Goal: Information Seeking & Learning: Learn about a topic

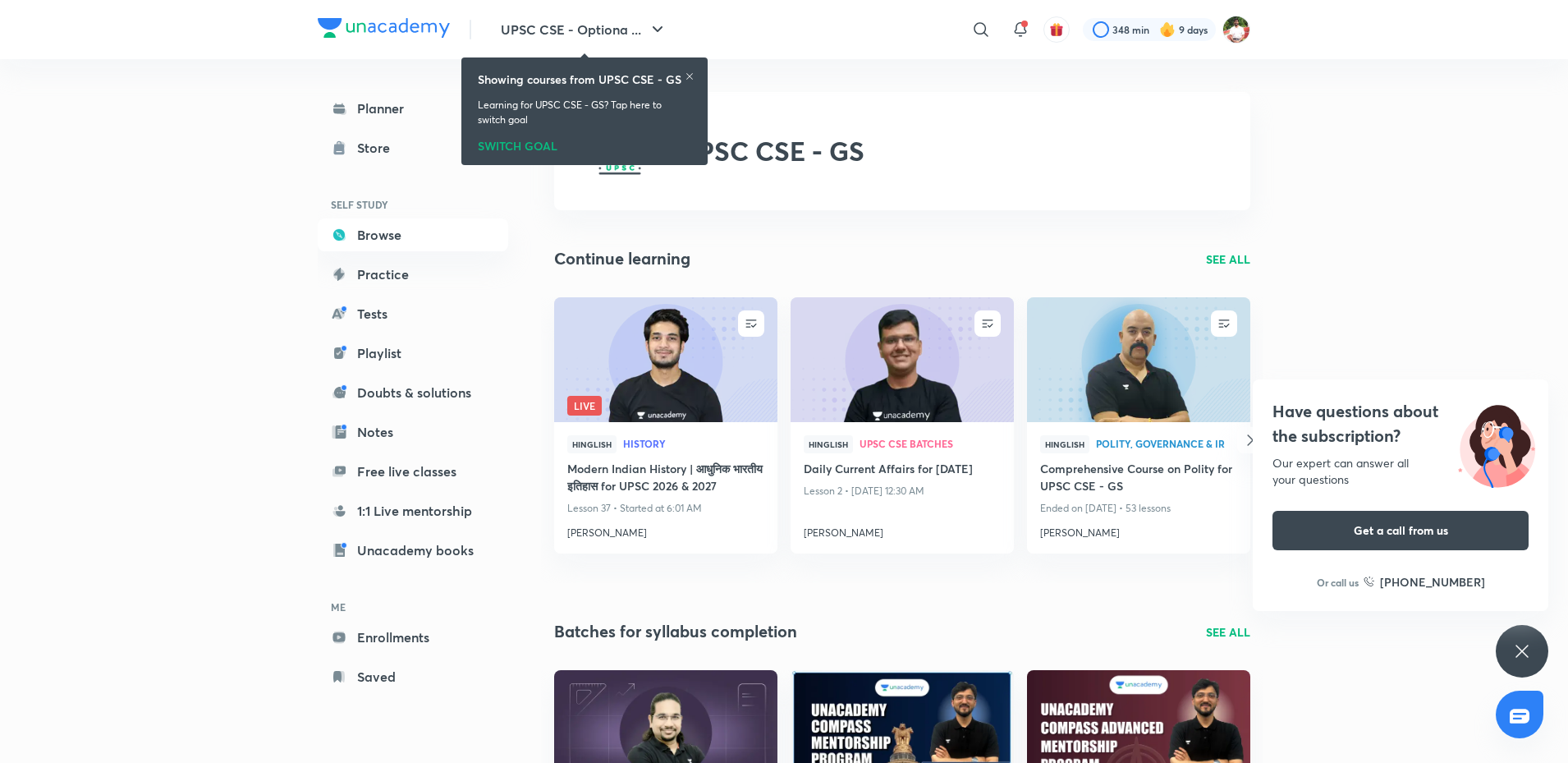
click at [1522, 638] on div "Have questions about the subscription? Our expert can answer all your questions…" at bounding box center [1522, 651] width 53 height 53
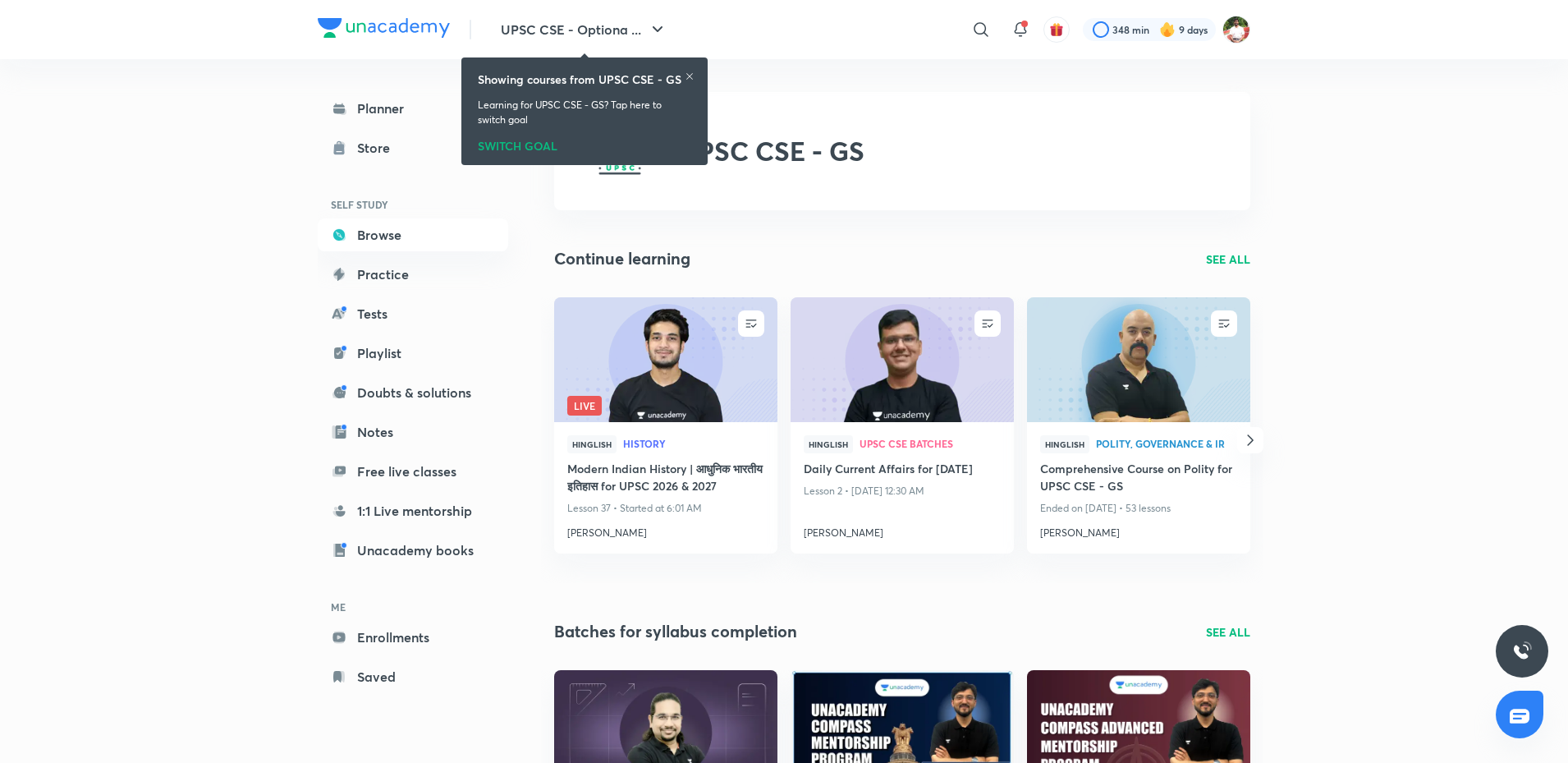
click at [690, 76] on icon at bounding box center [690, 76] width 7 height 7
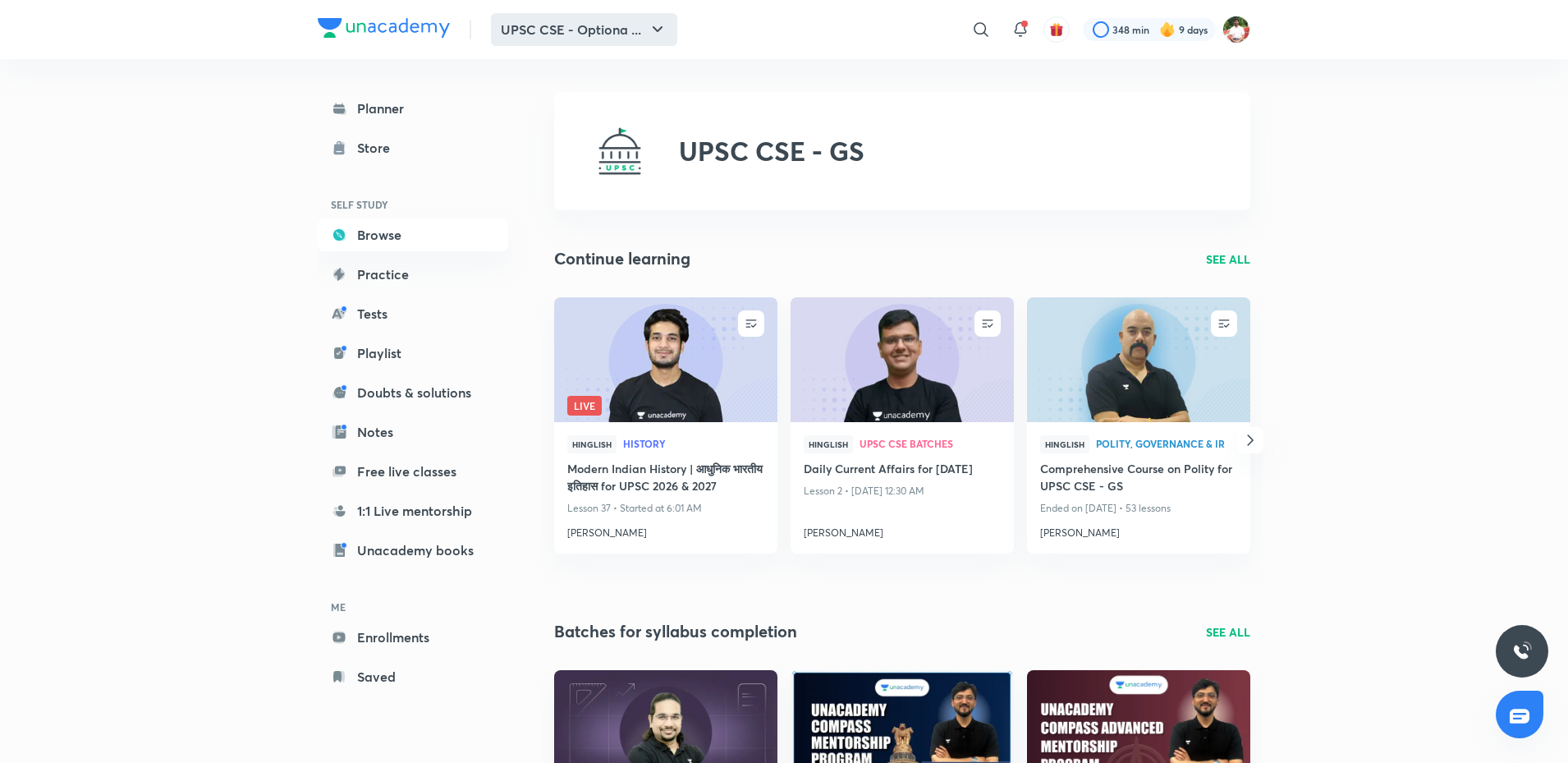
click at [585, 13] on button "UPSC CSE - Optiona ..." at bounding box center [584, 30] width 186 height 33
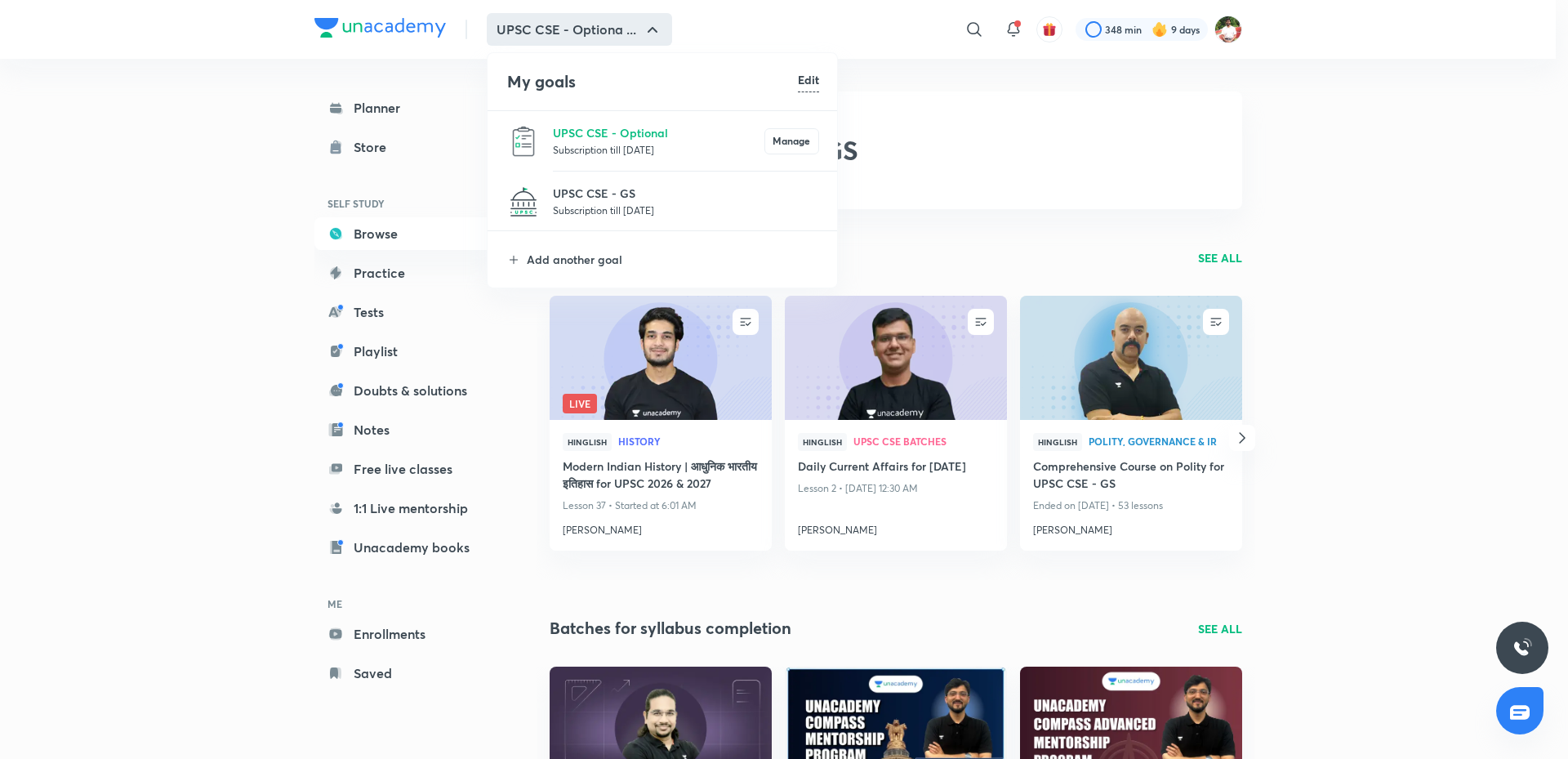
click at [589, 183] on li "UPSC CSE - GS Subscription till 27 Sept 2026" at bounding box center [663, 201] width 351 height 60
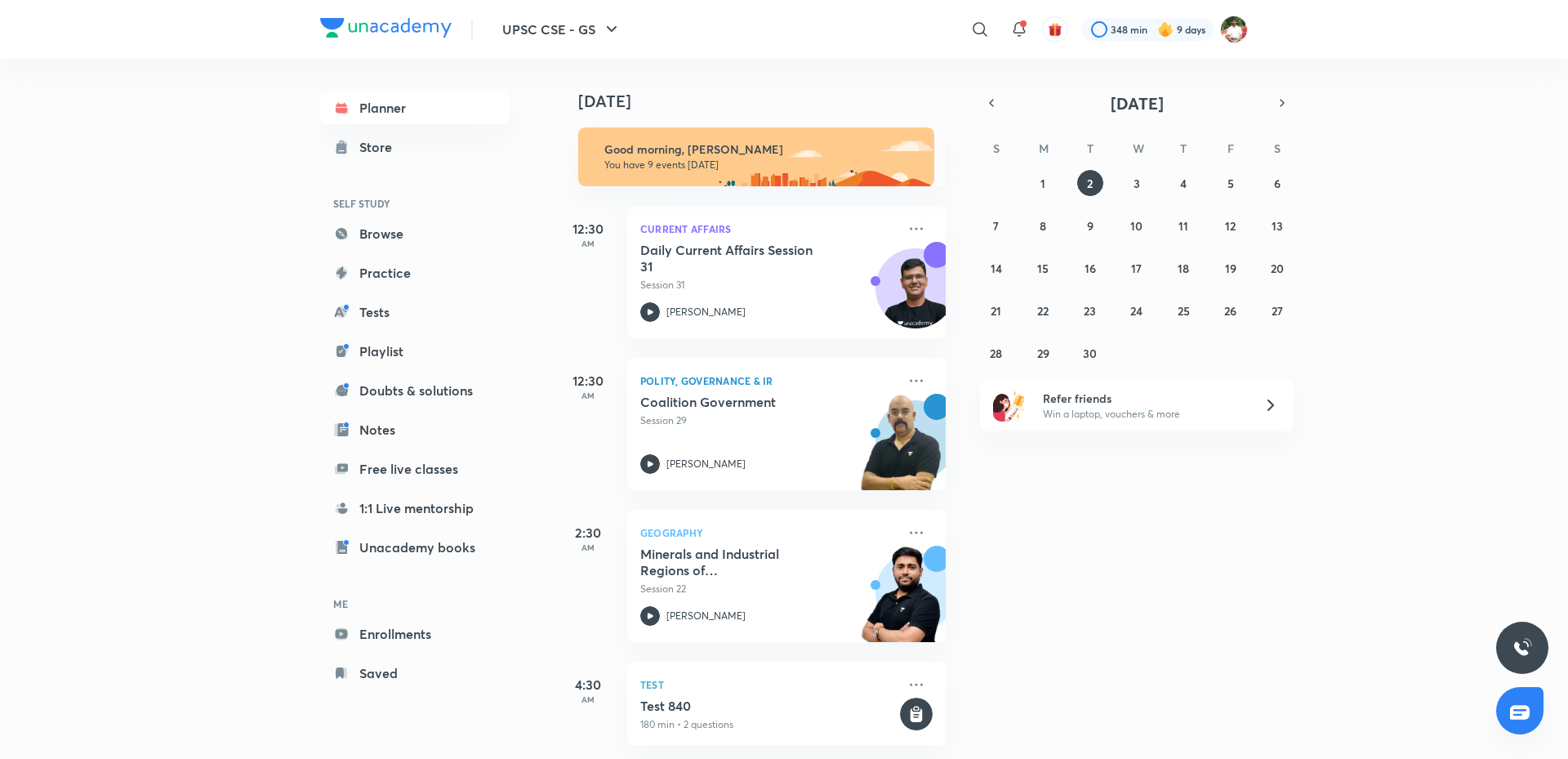
click at [1373, 506] on div "Yesterday Good morning, Shashank You have 9 events today 12:30 AM Current Affai…" at bounding box center [1060, 409] width 1009 height 700
click at [1235, 25] on img at bounding box center [1234, 29] width 28 height 28
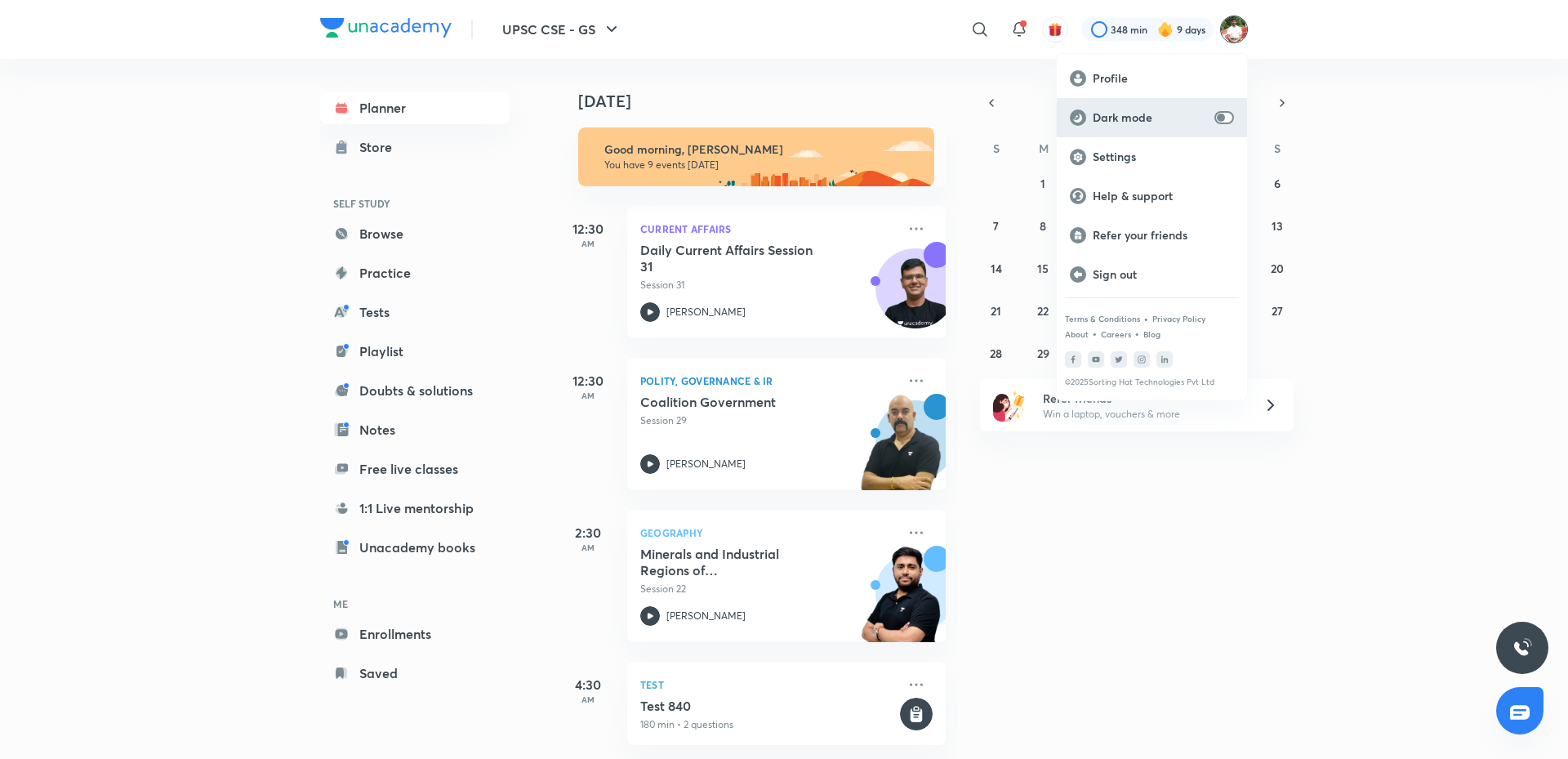
click at [1218, 119] on input "checkbox" at bounding box center [1221, 118] width 39 height 13
checkbox input "true"
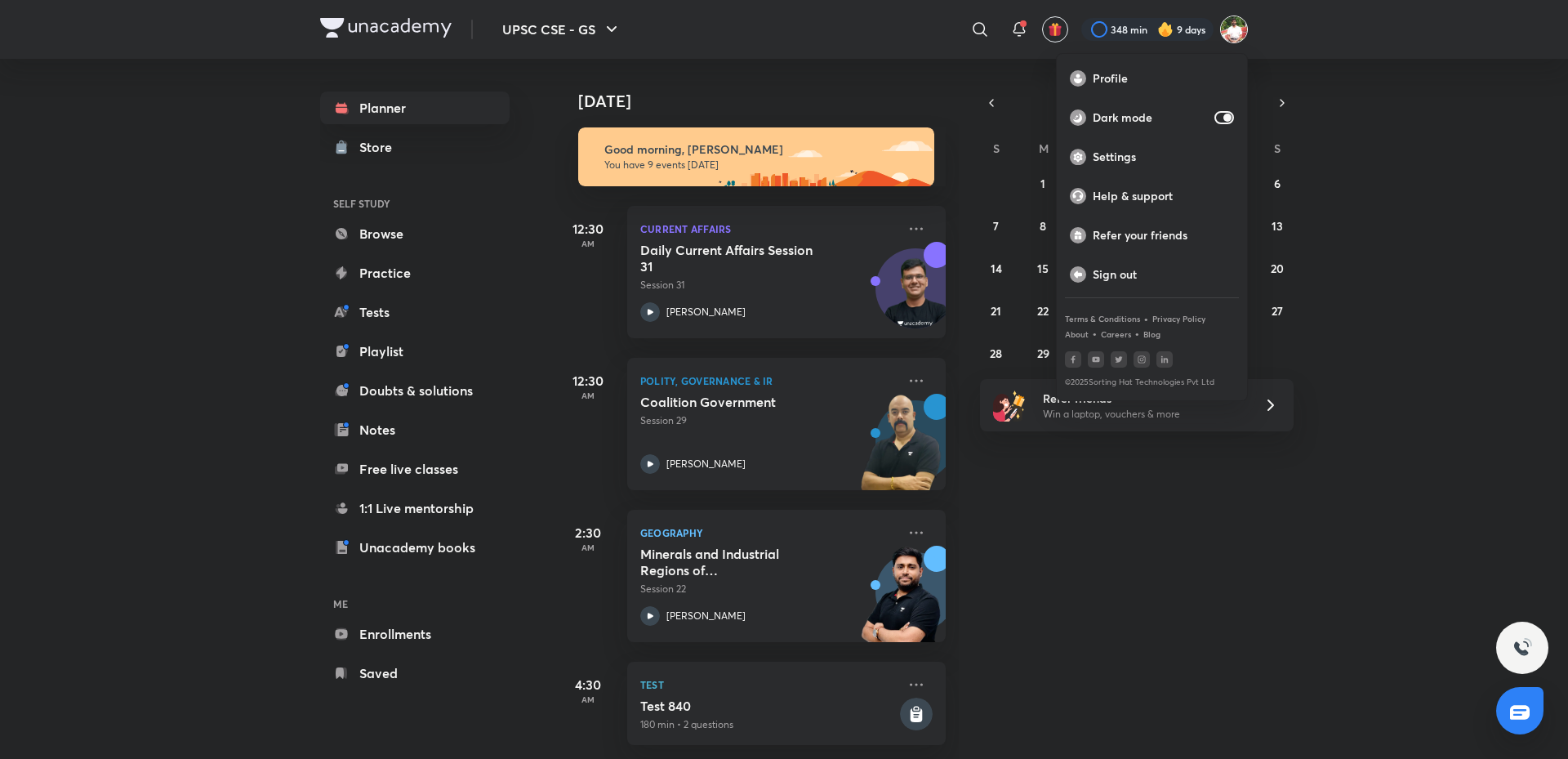
click at [1415, 144] on div at bounding box center [784, 379] width 1568 height 759
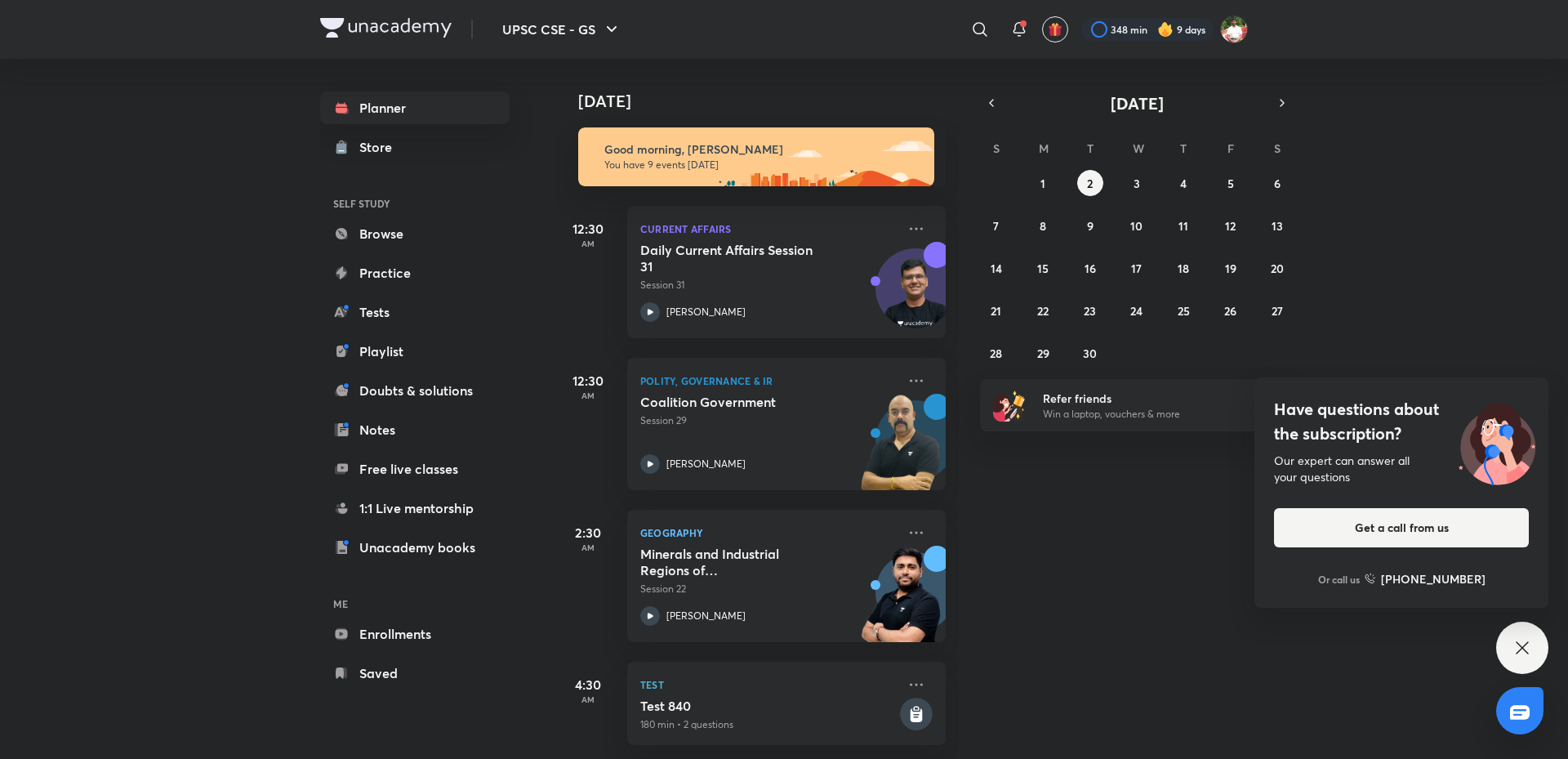
click at [1505, 640] on div "Have questions about the subscription? Our expert can answer all your questions…" at bounding box center [1522, 648] width 52 height 52
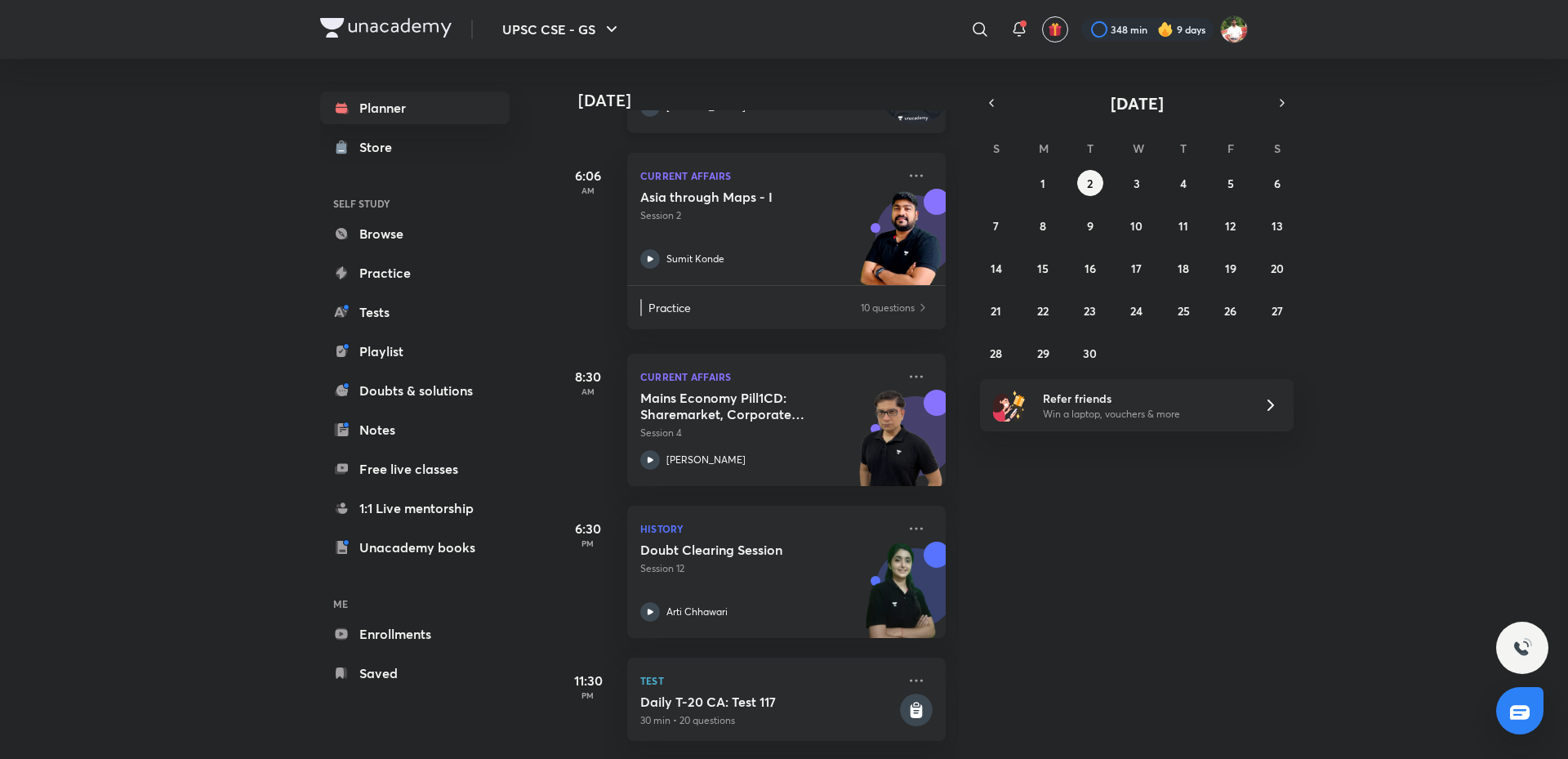
scroll to position [781, 0]
click at [587, 21] on button "UPSC CSE - GS" at bounding box center [562, 29] width 139 height 33
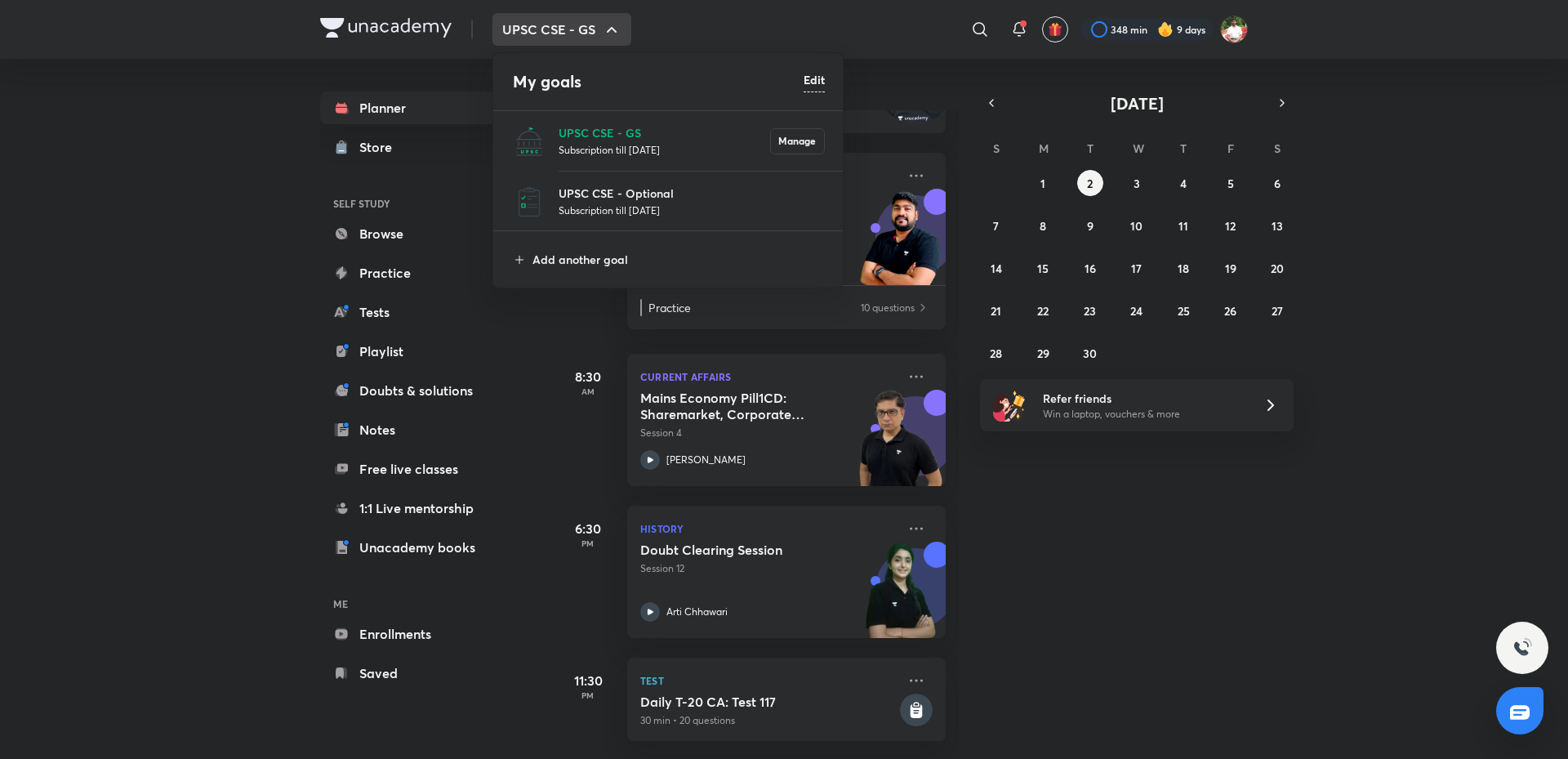
click at [621, 190] on p "UPSC CSE - Optional" at bounding box center [692, 193] width 266 height 17
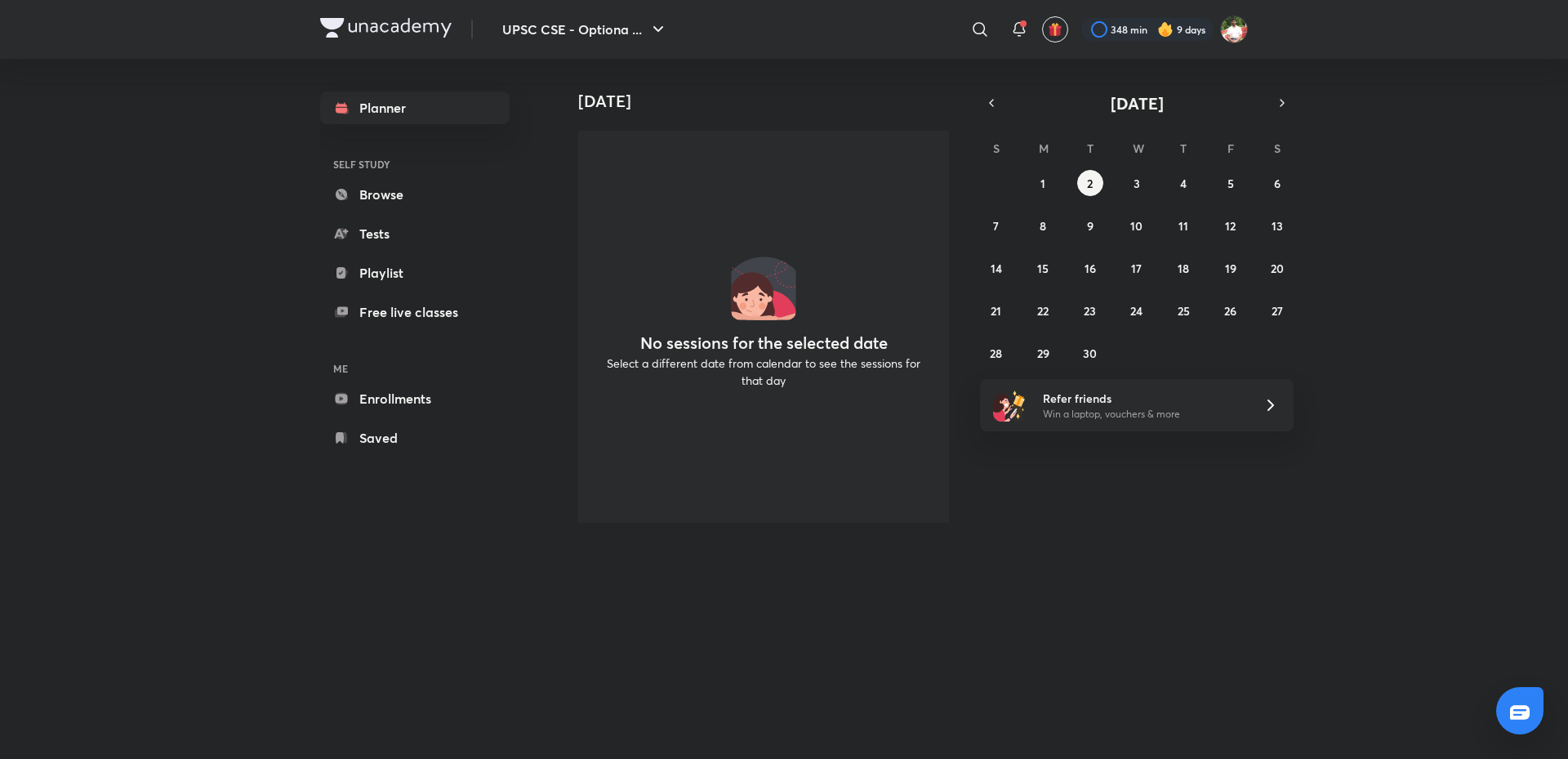
click at [1263, 187] on div "31 1 2 3 4 5 6 7 8 9 10 11 12 13 14 15 16 17 18 19 20 21 22 23 24 25 26 27 28 2…" at bounding box center [1137, 268] width 314 height 196
click at [1273, 185] on button "6" at bounding box center [1277, 183] width 26 height 26
click at [1272, 182] on button "6" at bounding box center [1277, 183] width 26 height 26
click at [1229, 226] on abbr "12" at bounding box center [1230, 225] width 11 height 16
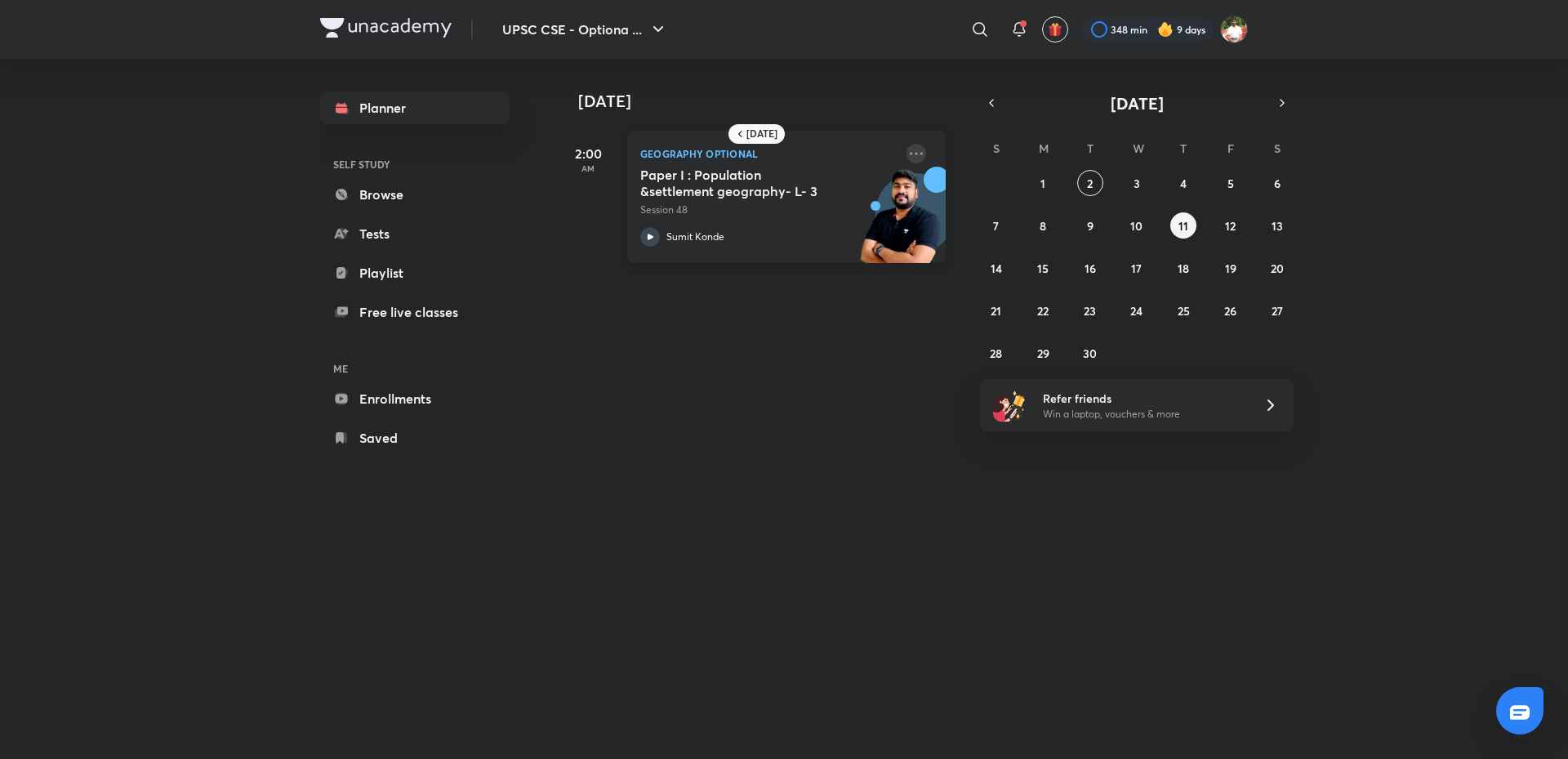
click at [906, 156] on icon at bounding box center [916, 154] width 20 height 20
click at [1001, 233] on p "Go to course page" at bounding box center [1030, 226] width 113 height 17
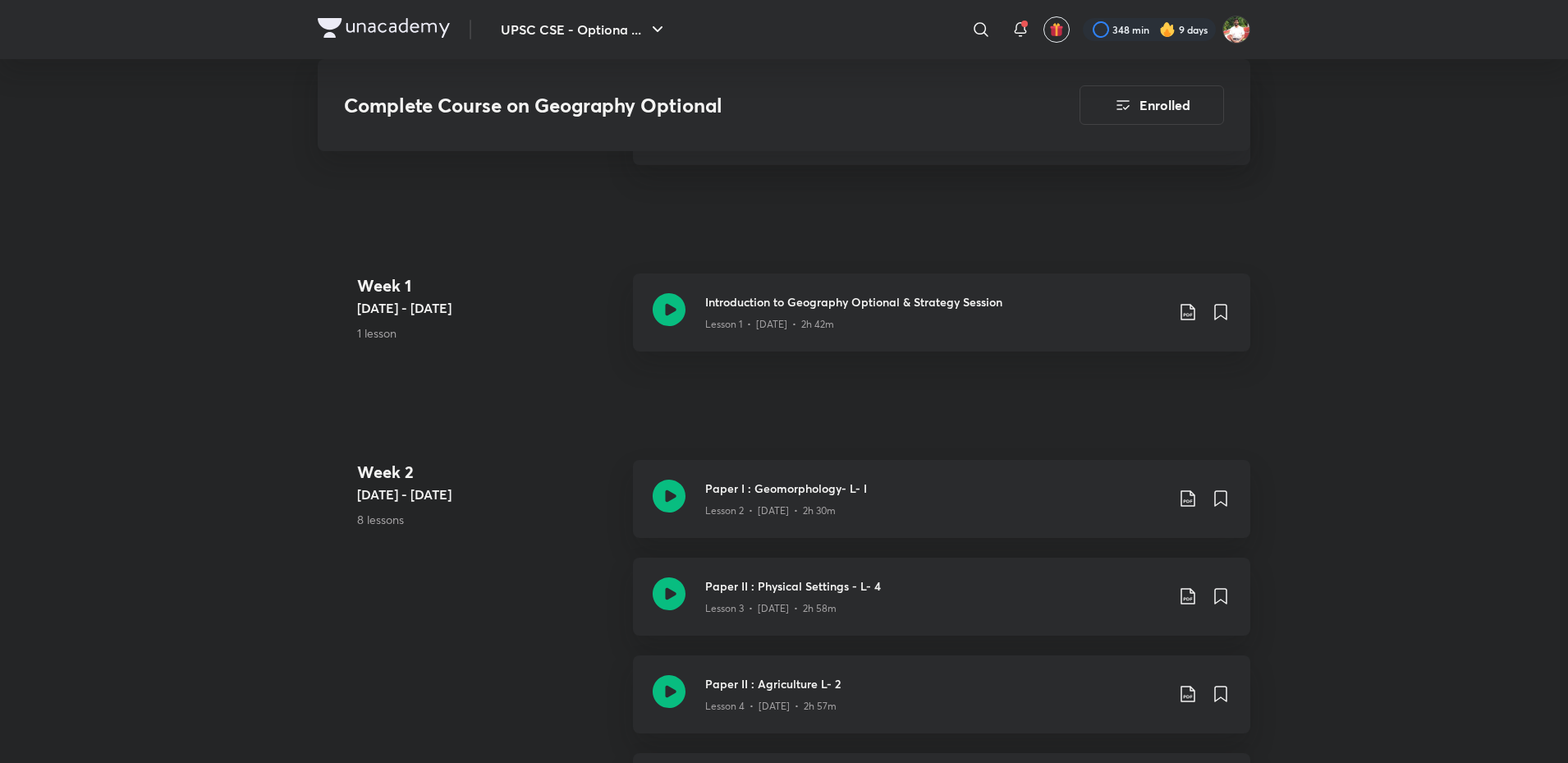
scroll to position [739, 0]
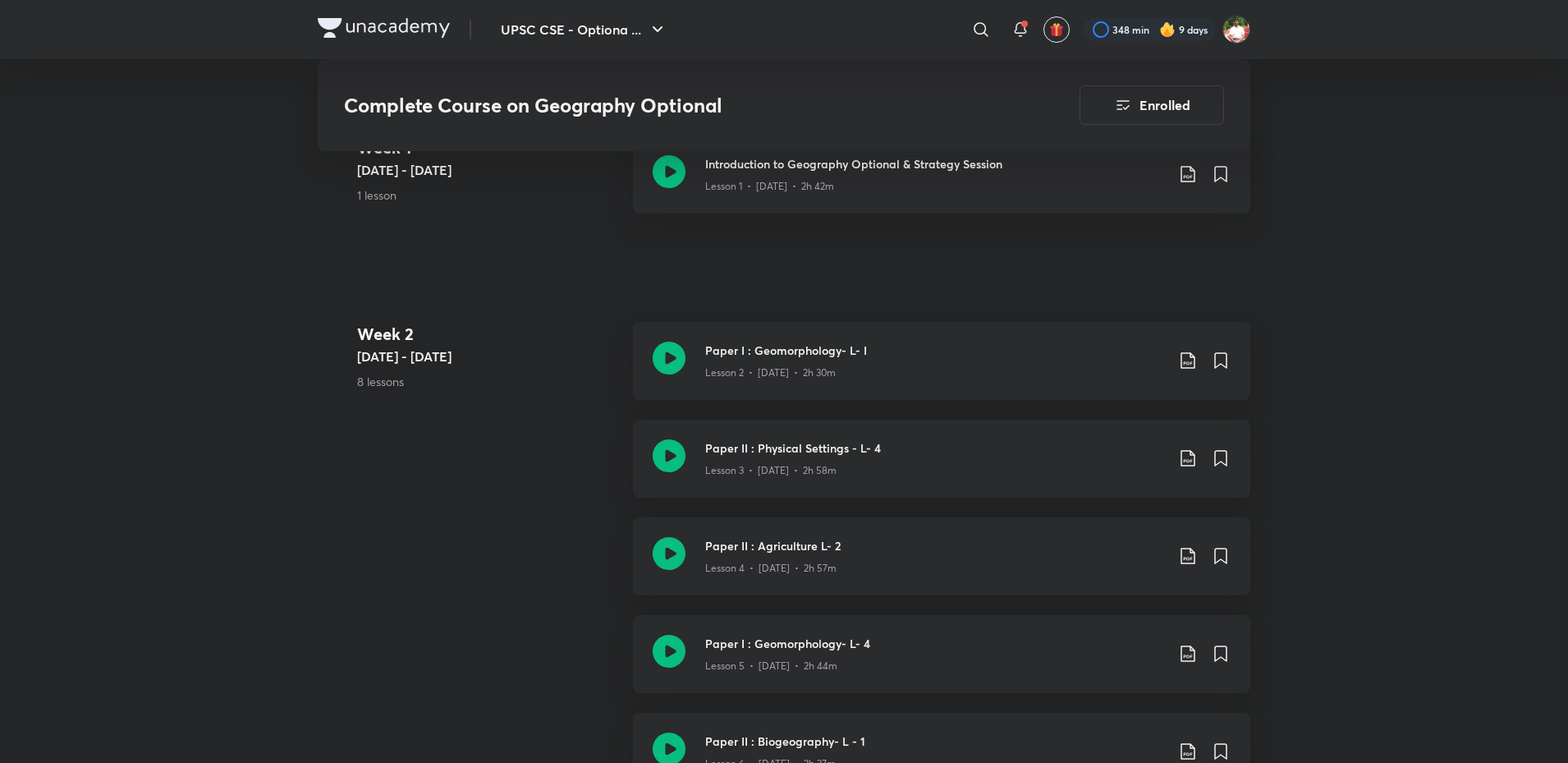
scroll to position [903, 0]
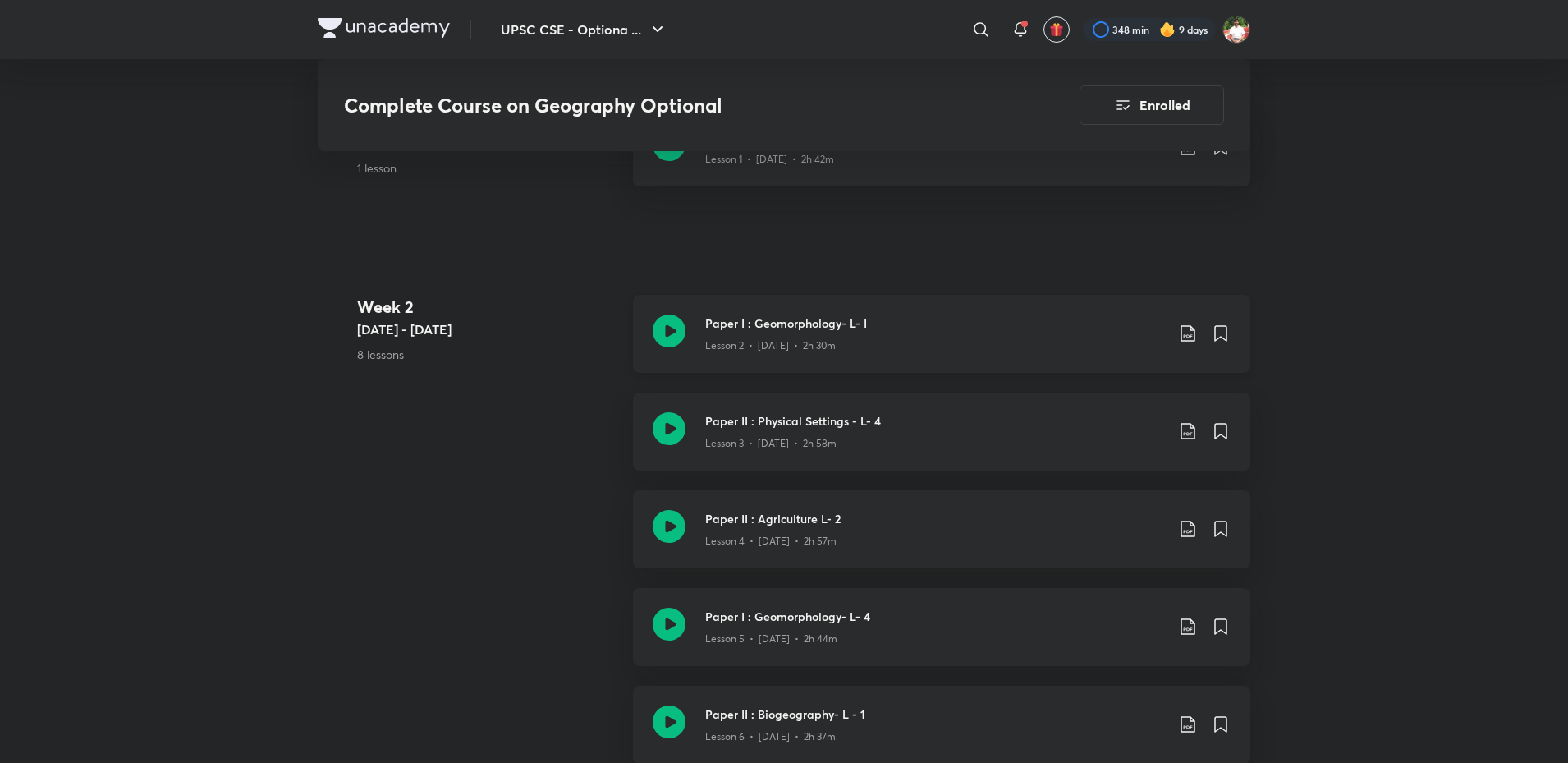
click at [663, 329] on icon at bounding box center [669, 331] width 33 height 33
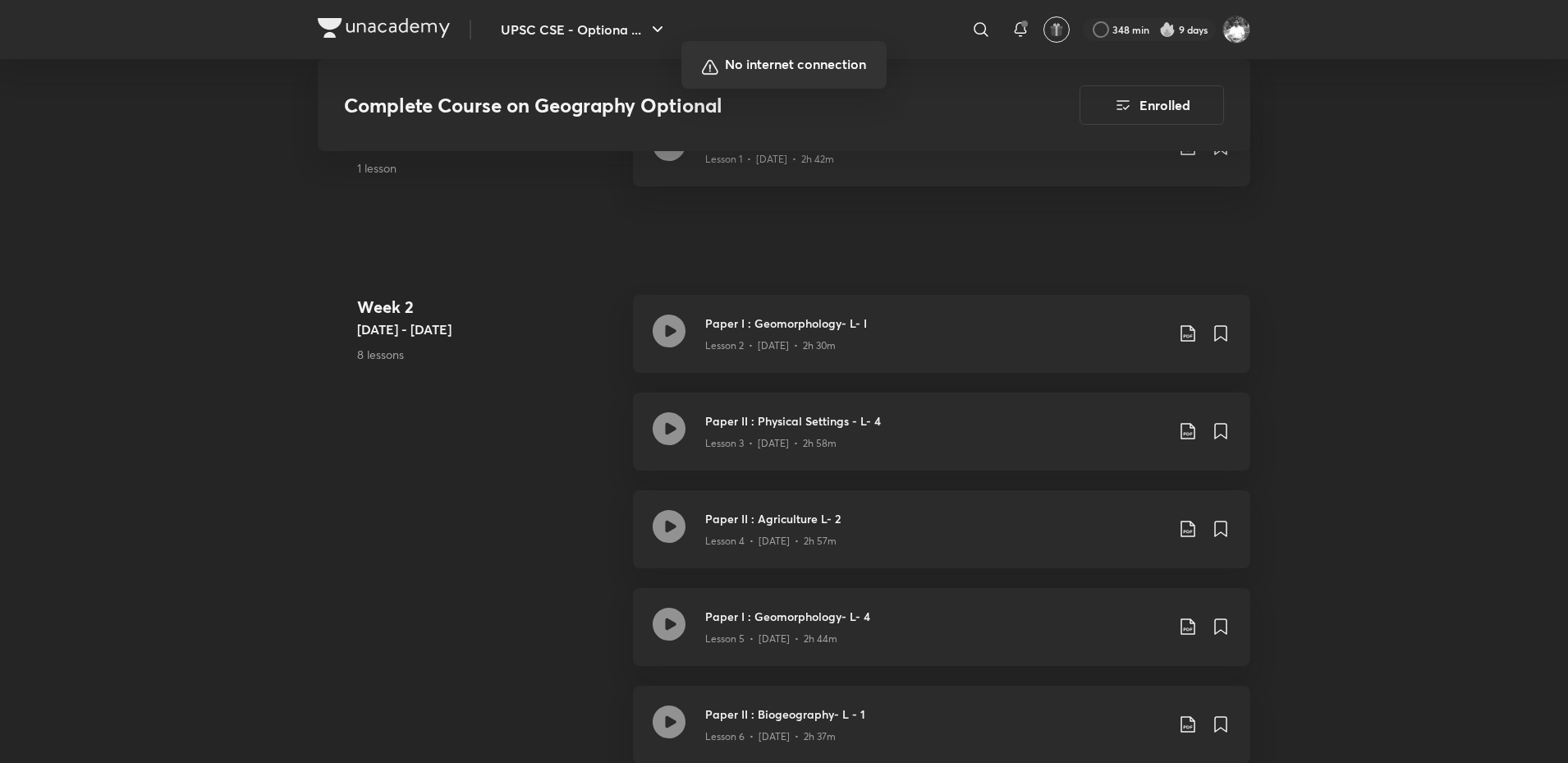
click at [911, 730] on div at bounding box center [784, 381] width 1568 height 763
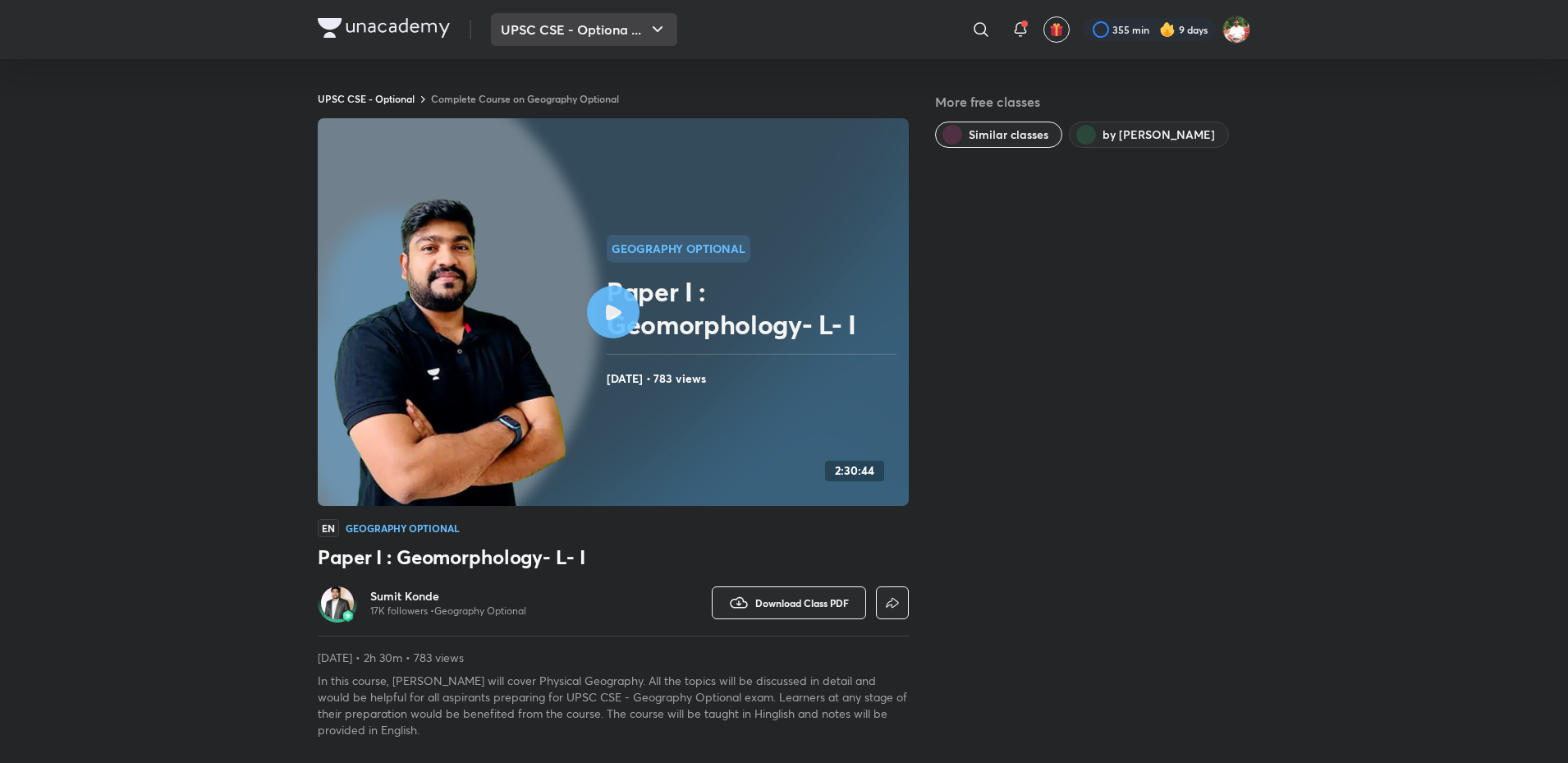
click at [561, 32] on button "UPSC CSE - Optiona ..." at bounding box center [584, 30] width 186 height 33
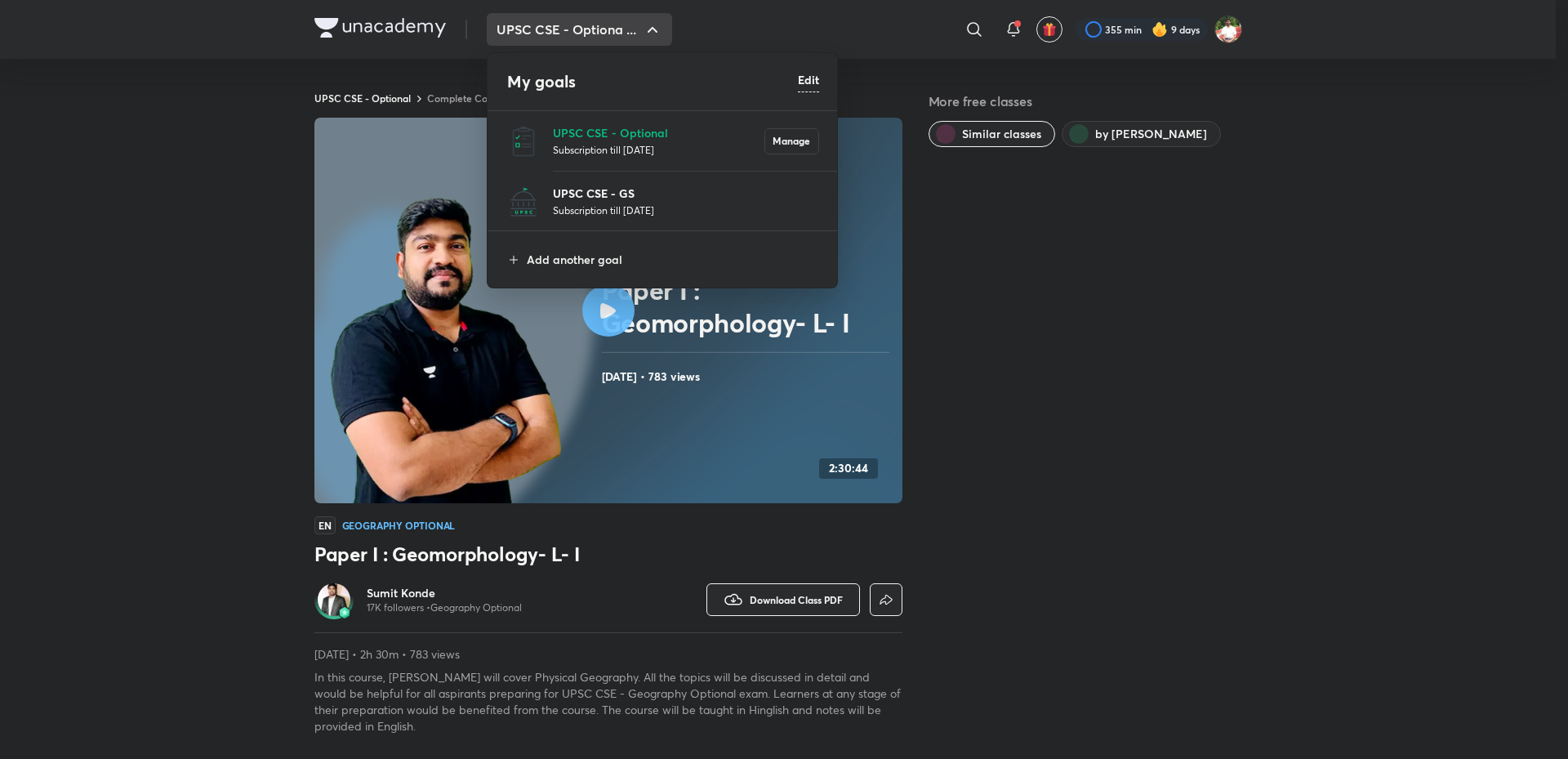
click at [600, 190] on p "UPSC CSE - GS" at bounding box center [686, 193] width 266 height 17
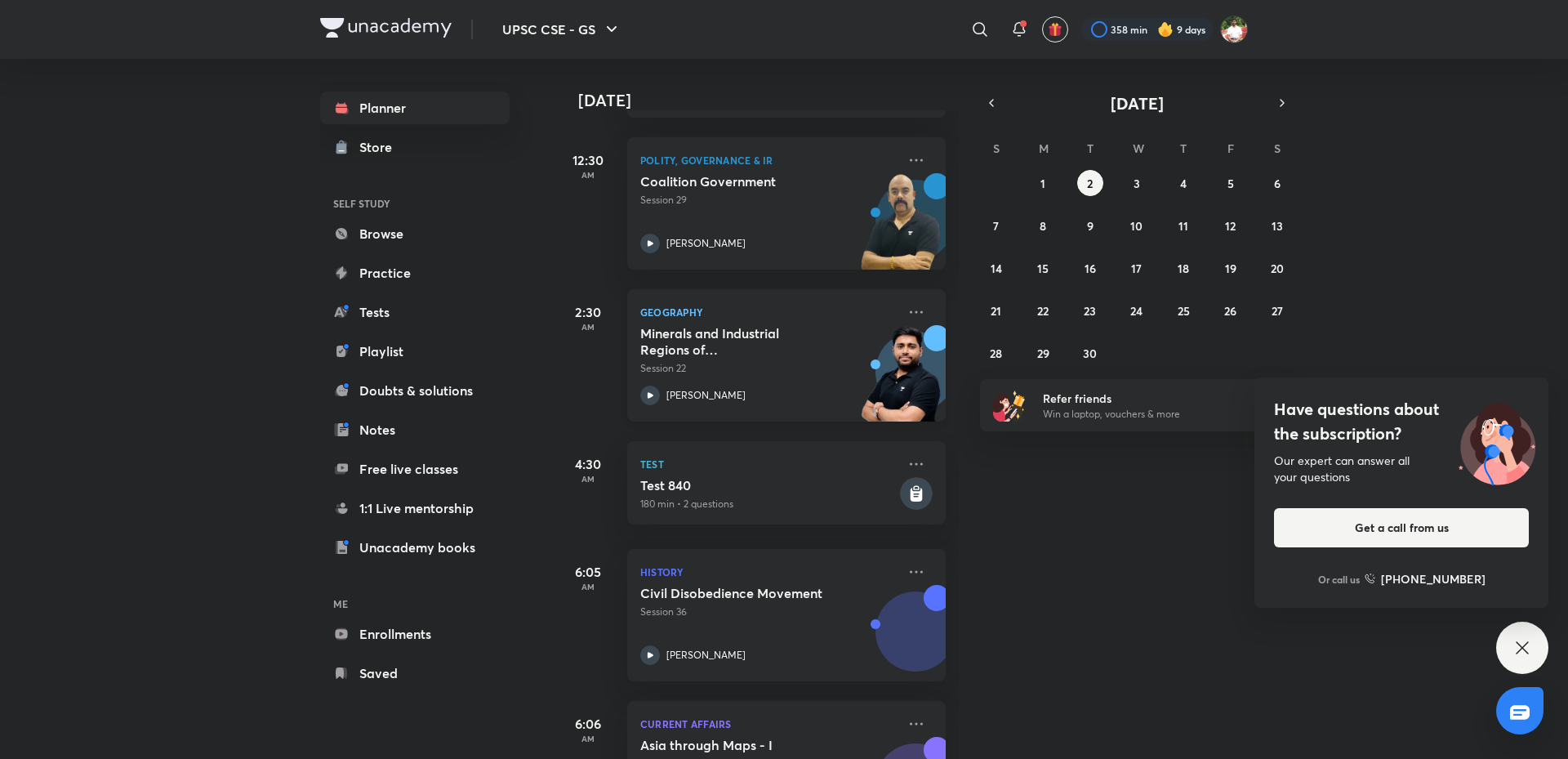
scroll to position [209, 0]
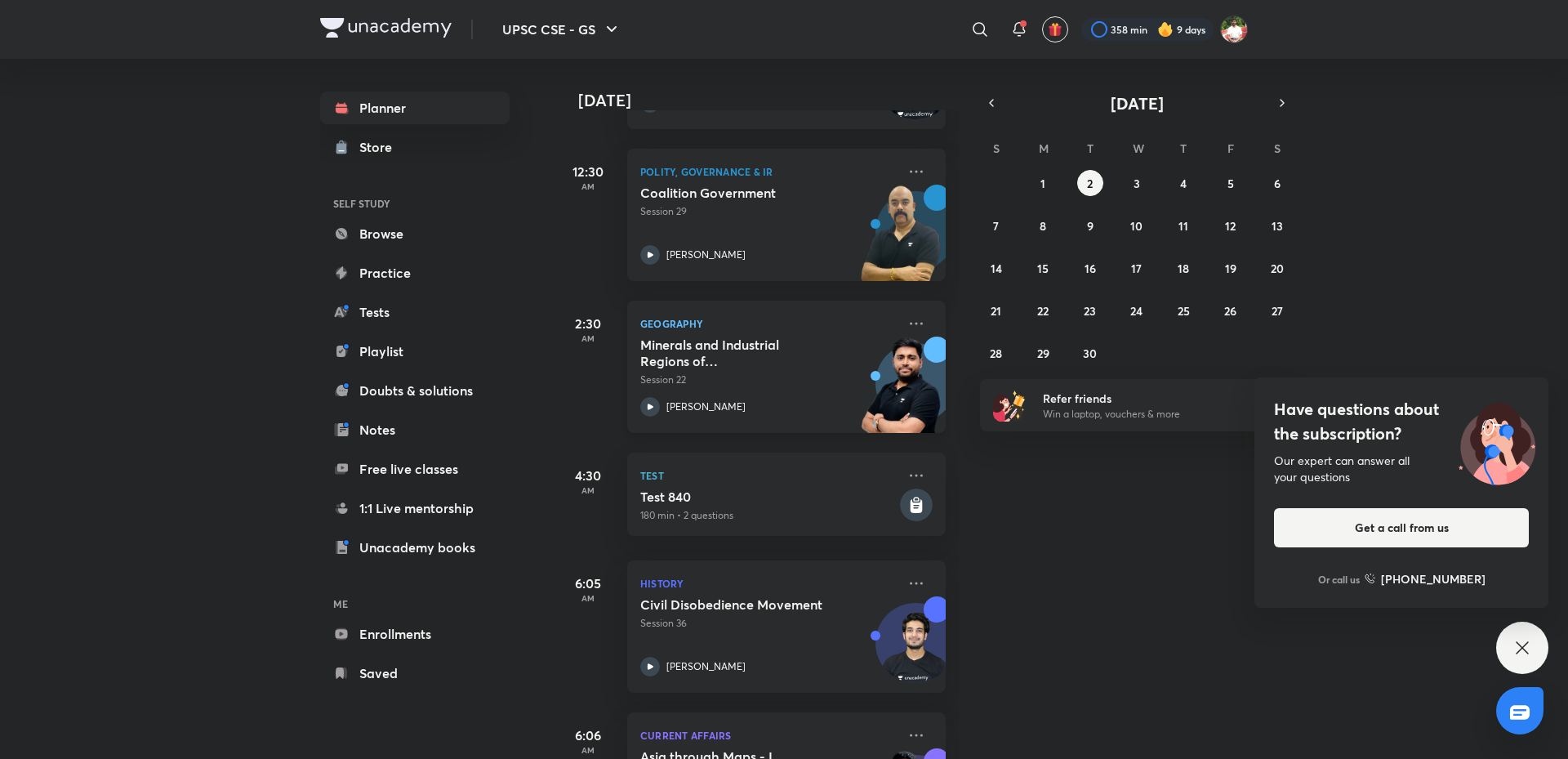
click at [769, 361] on h5 "Minerals and Industrial Regions of [GEOGRAPHIC_DATA] - II" at bounding box center [742, 353] width 203 height 33
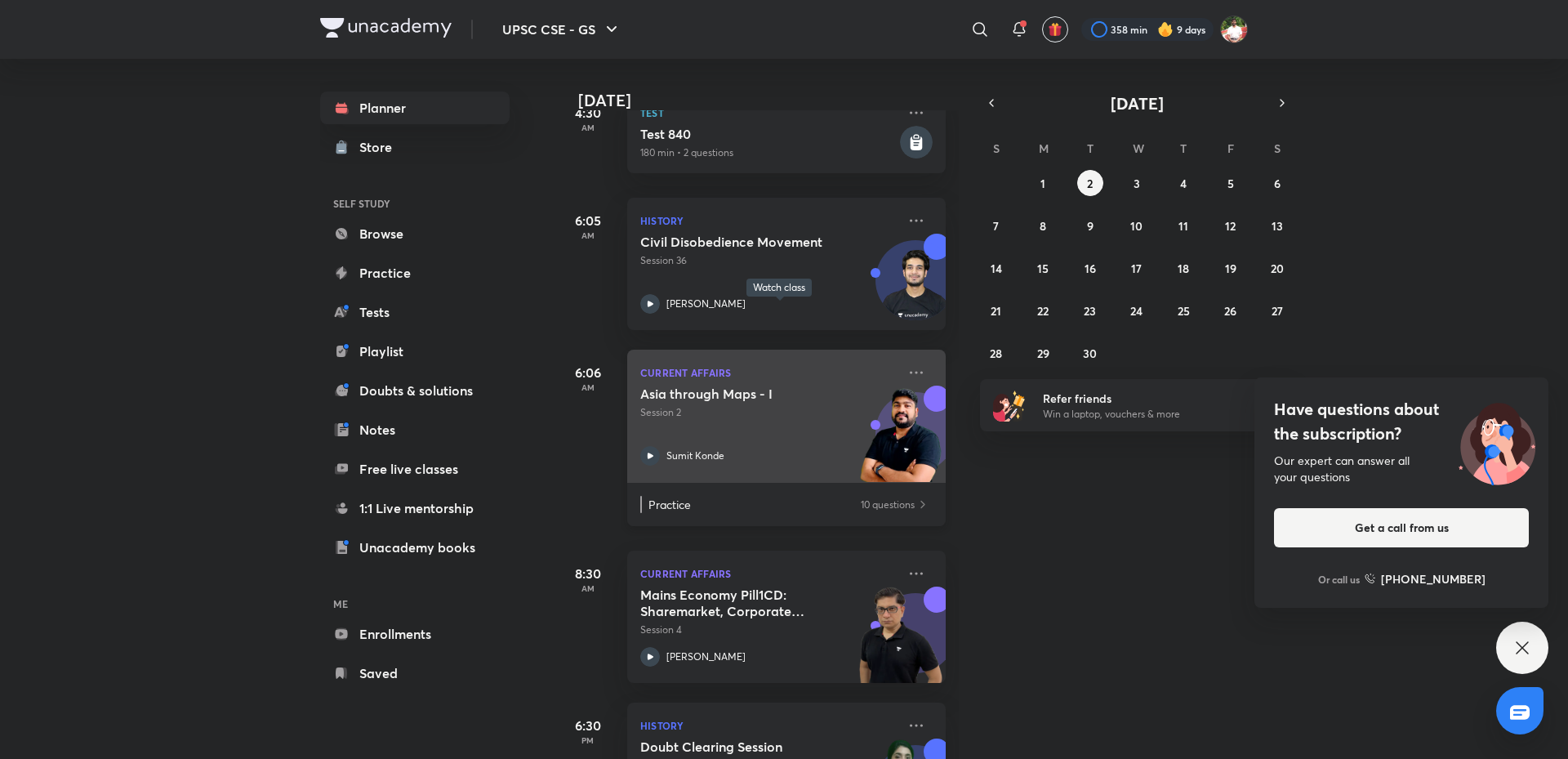
scroll to position [781, 0]
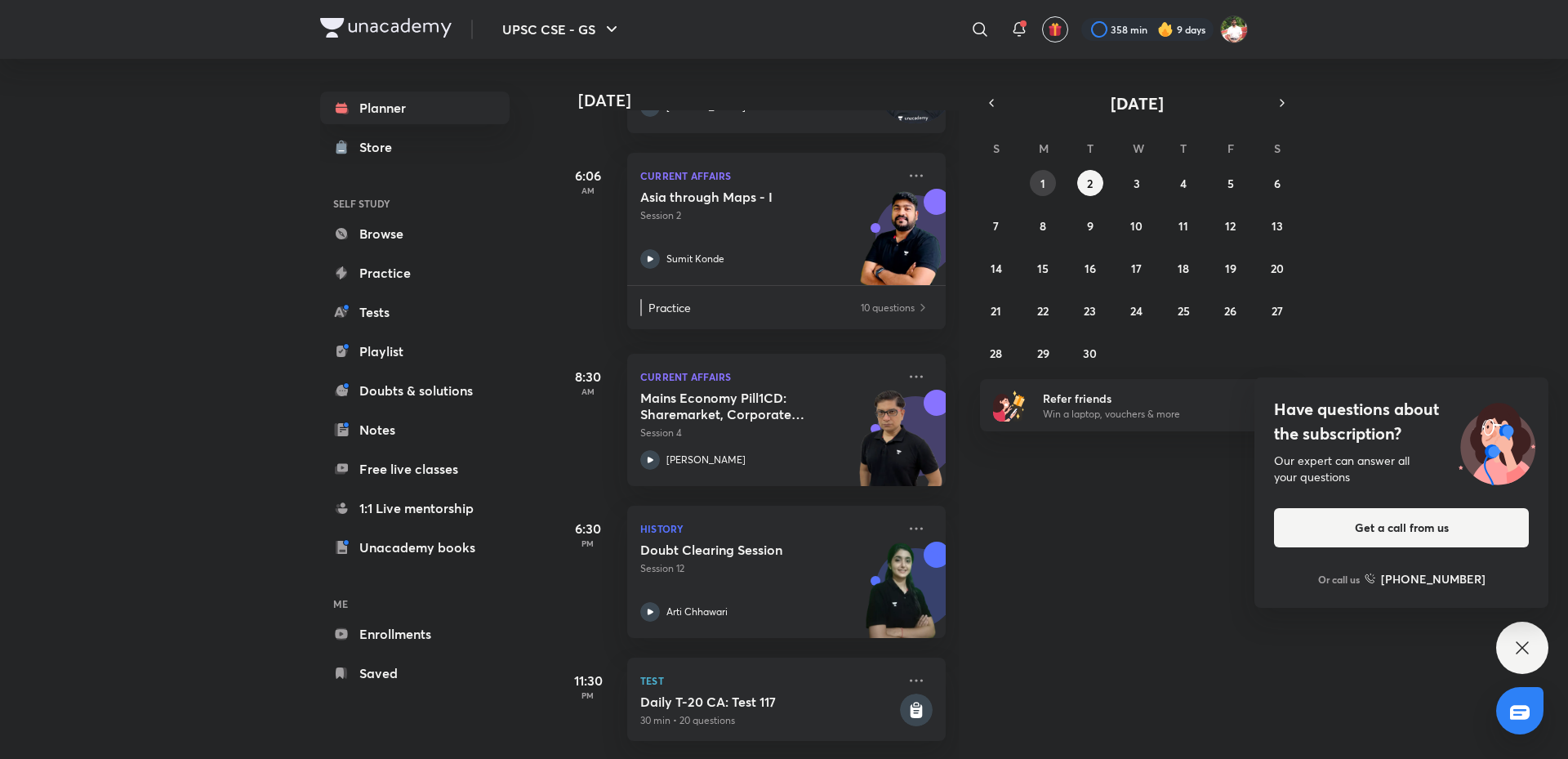
click at [1048, 186] on button "1" at bounding box center [1043, 183] width 26 height 26
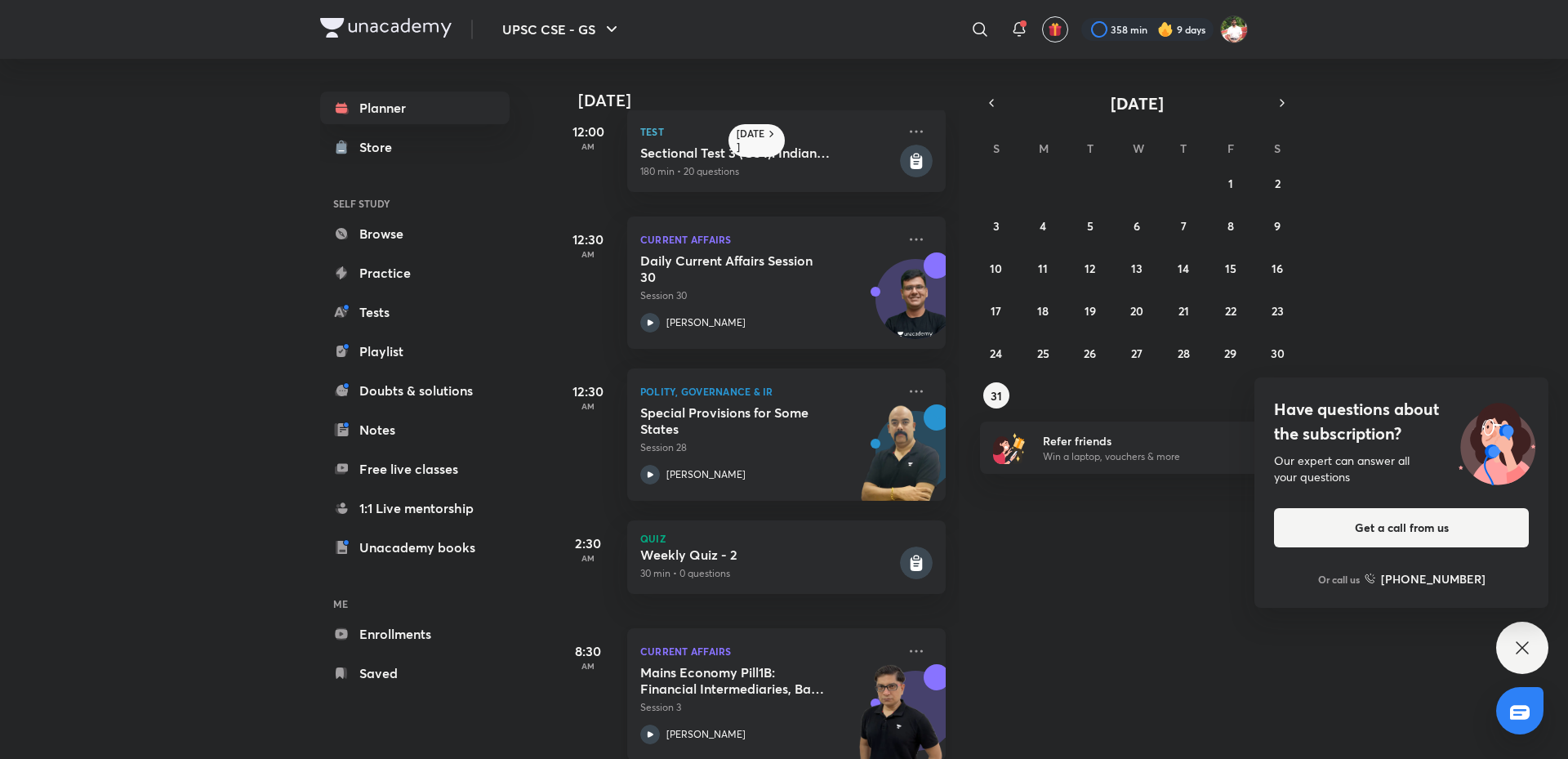
scroll to position [0, 0]
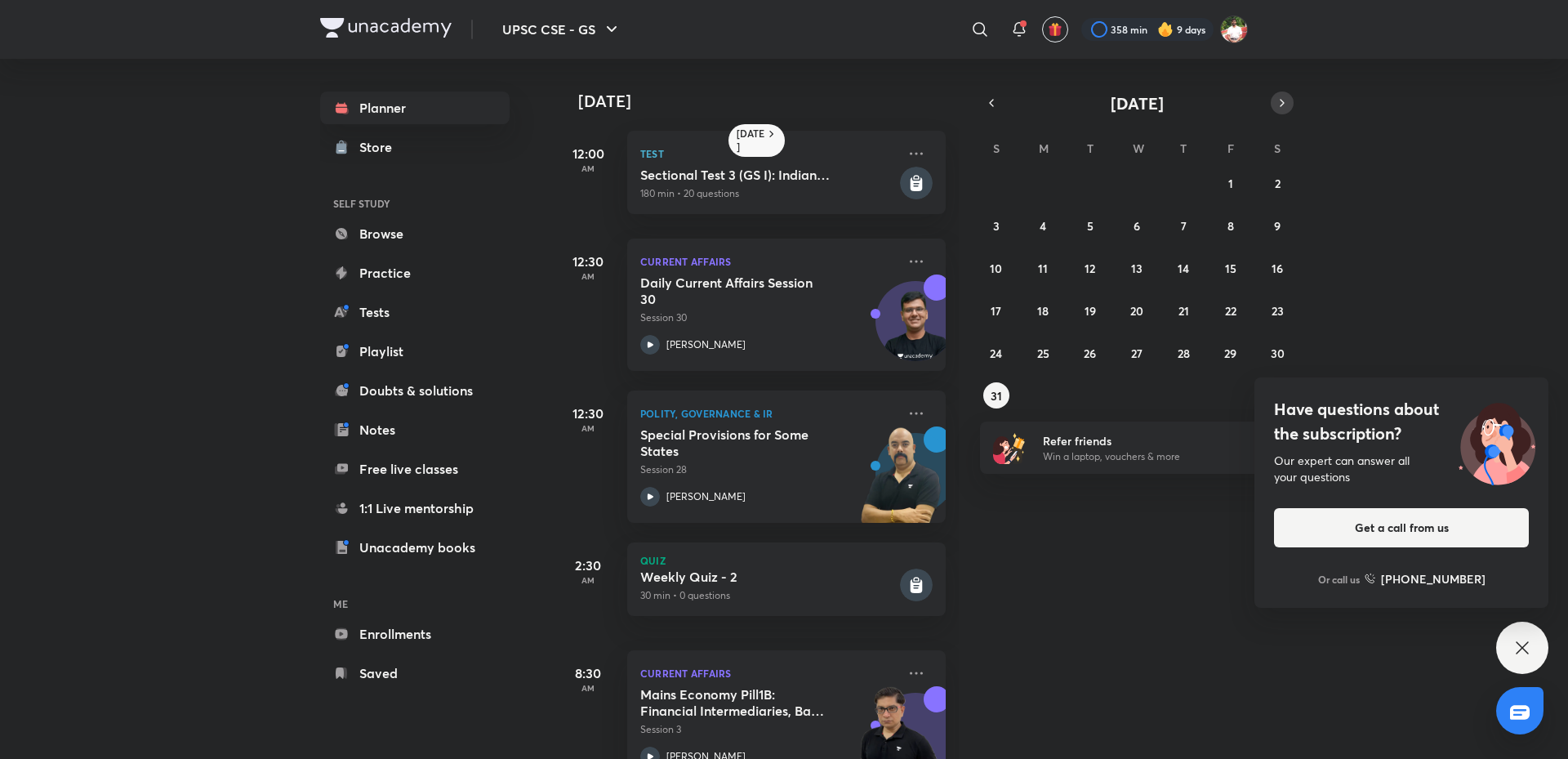
click at [1279, 106] on icon "button" at bounding box center [1282, 103] width 13 height 15
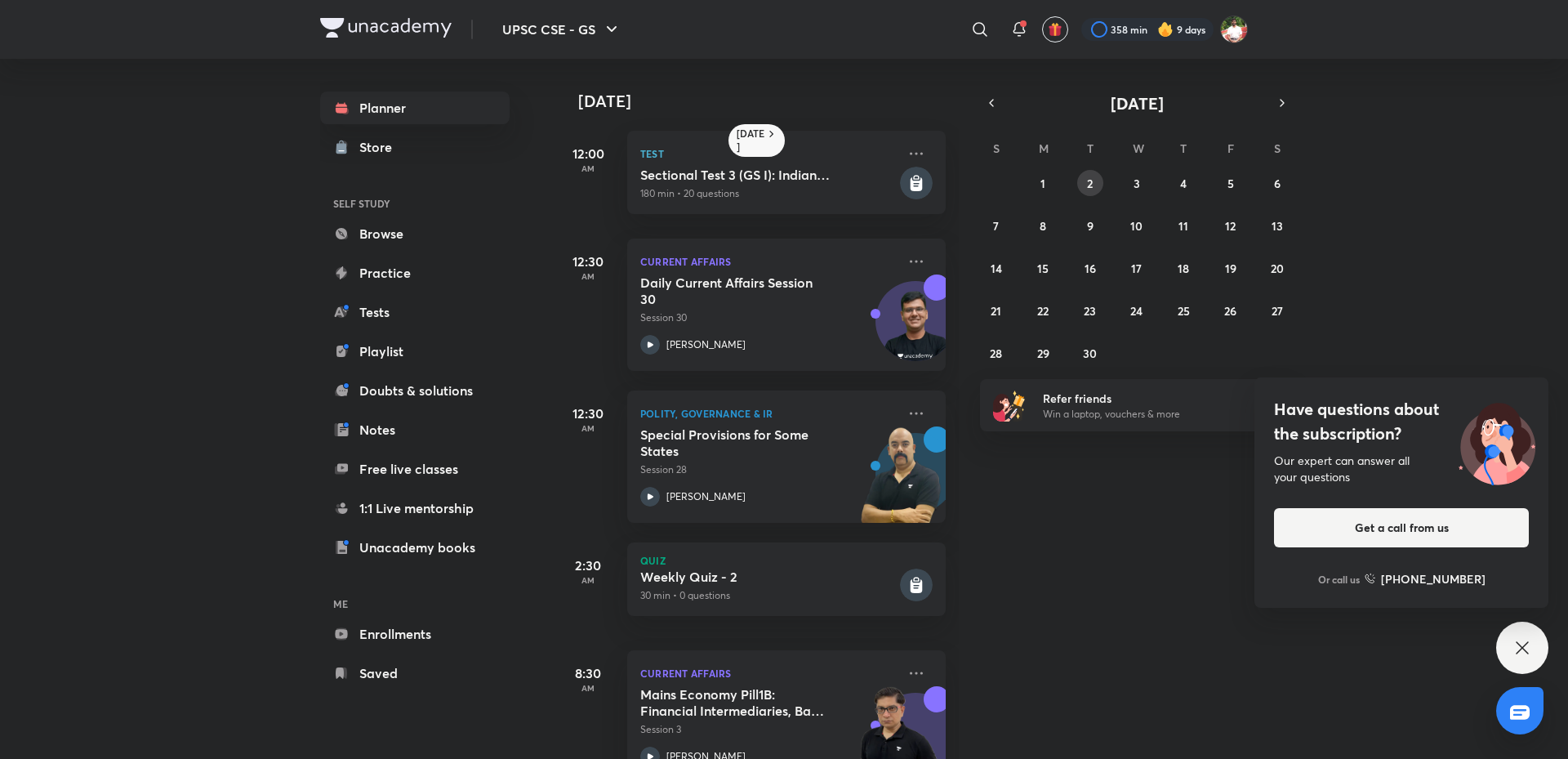
click at [1091, 183] on abbr "2" at bounding box center [1089, 183] width 6 height 16
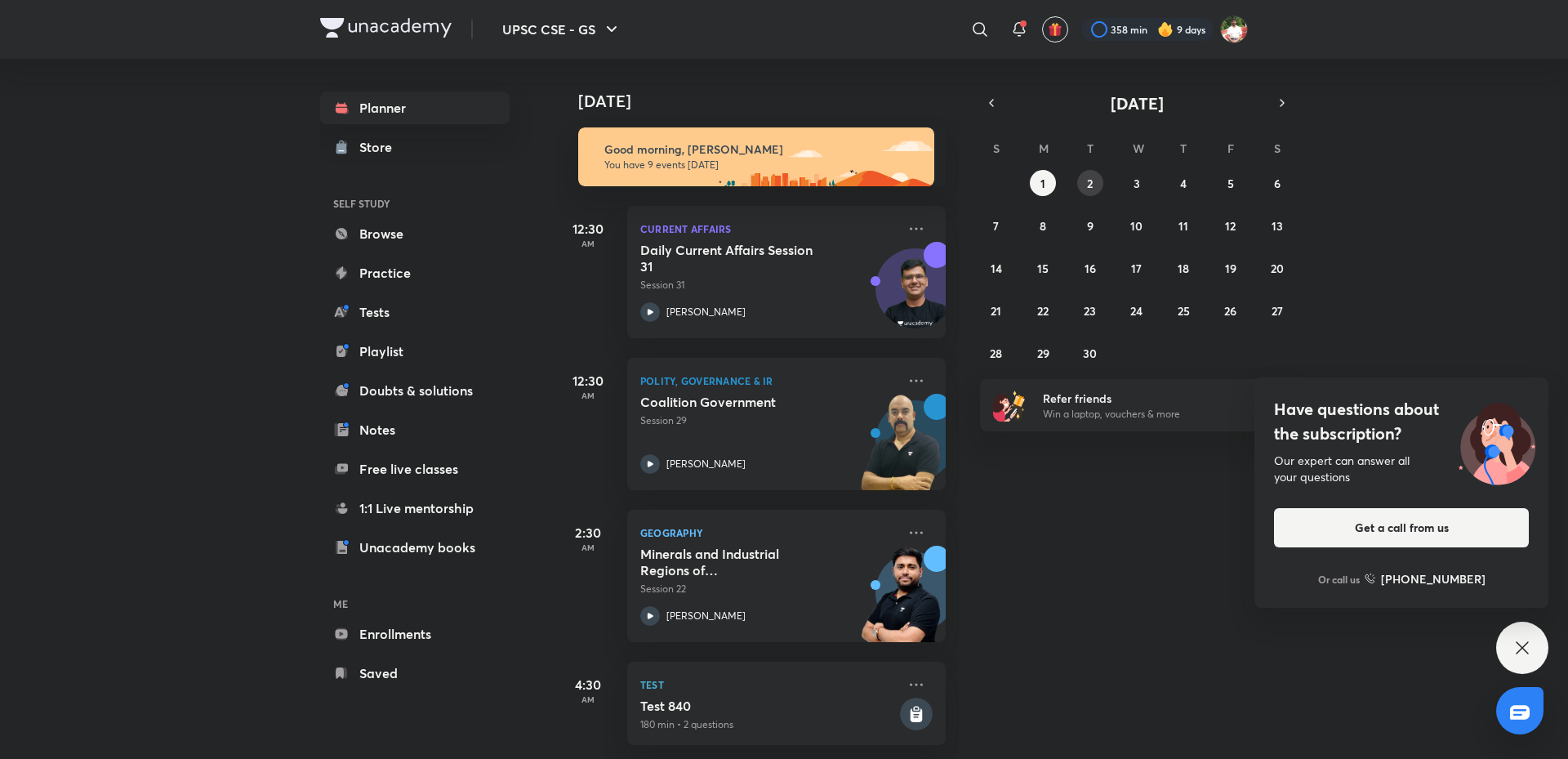
click at [1089, 176] on abbr "2" at bounding box center [1089, 183] width 6 height 16
click at [1089, 180] on abbr "2" at bounding box center [1089, 183] width 6 height 16
click at [1132, 181] on button "3" at bounding box center [1137, 183] width 26 height 26
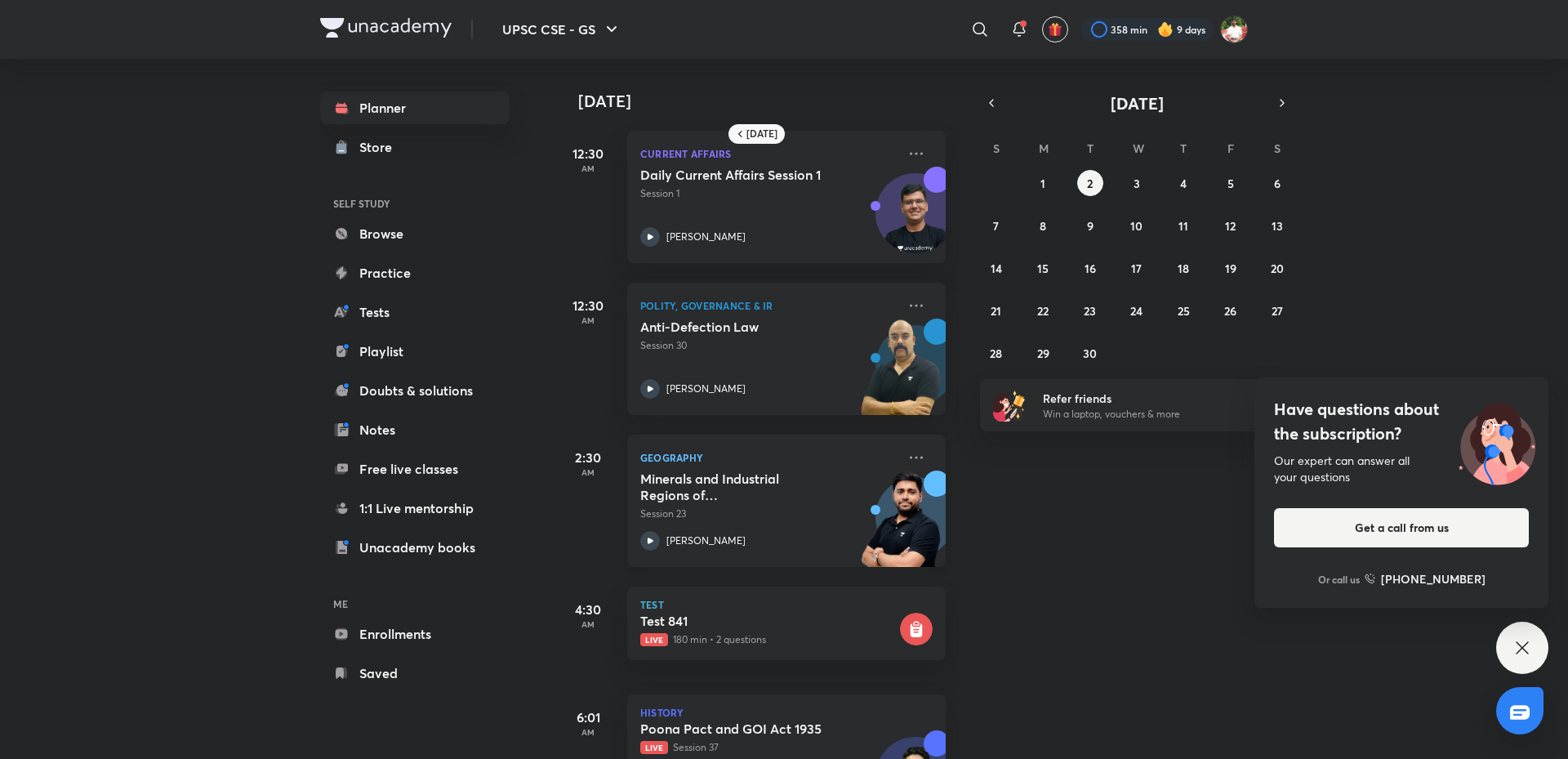
click at [781, 478] on h5 "Minerals and Industrial Regions of [GEOGRAPHIC_DATA] - III" at bounding box center [742, 487] width 203 height 33
